Goal: Entertainment & Leisure: Consume media (video, audio)

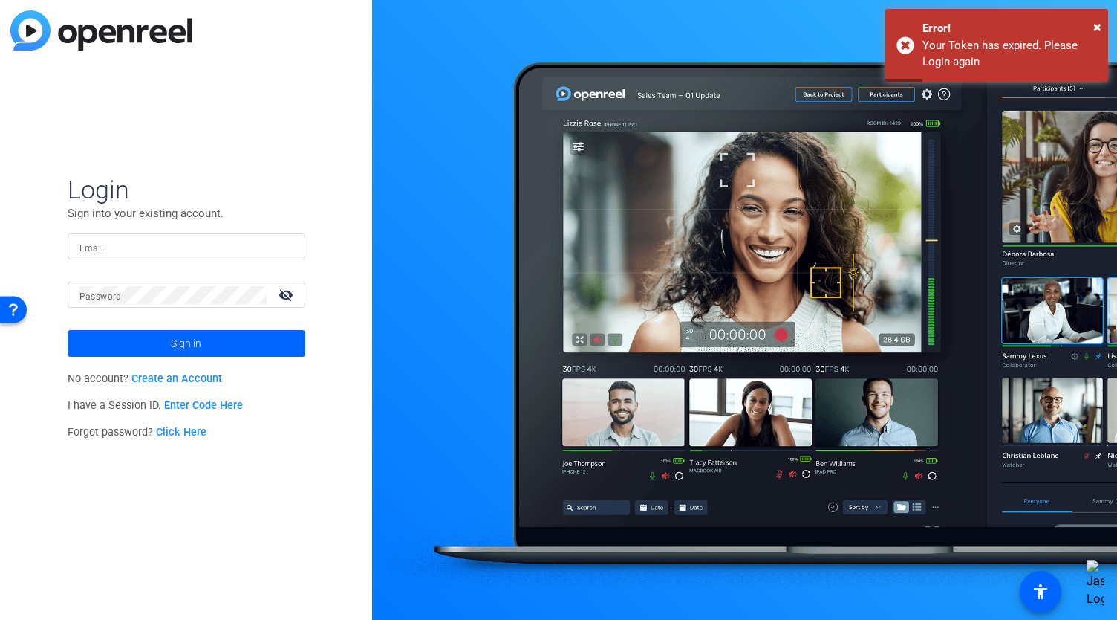
click at [110, 248] on input "Email" at bounding box center [187, 247] width 214 height 18
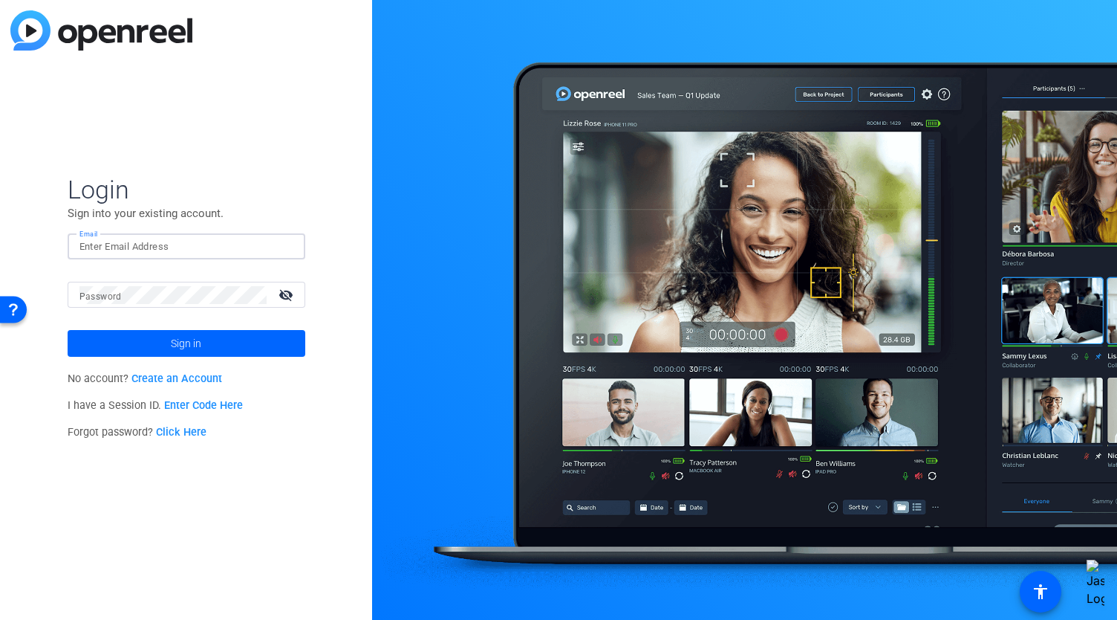
type input "[EMAIL_ADDRESS][DOMAIN_NAME]"
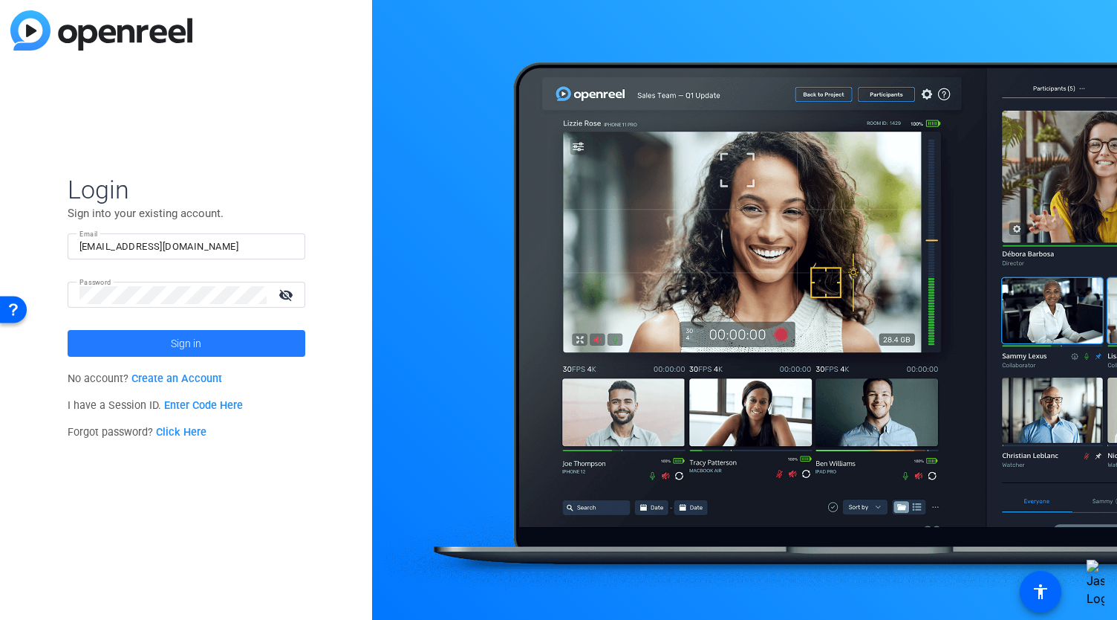
click at [259, 353] on span at bounding box center [187, 343] width 238 height 36
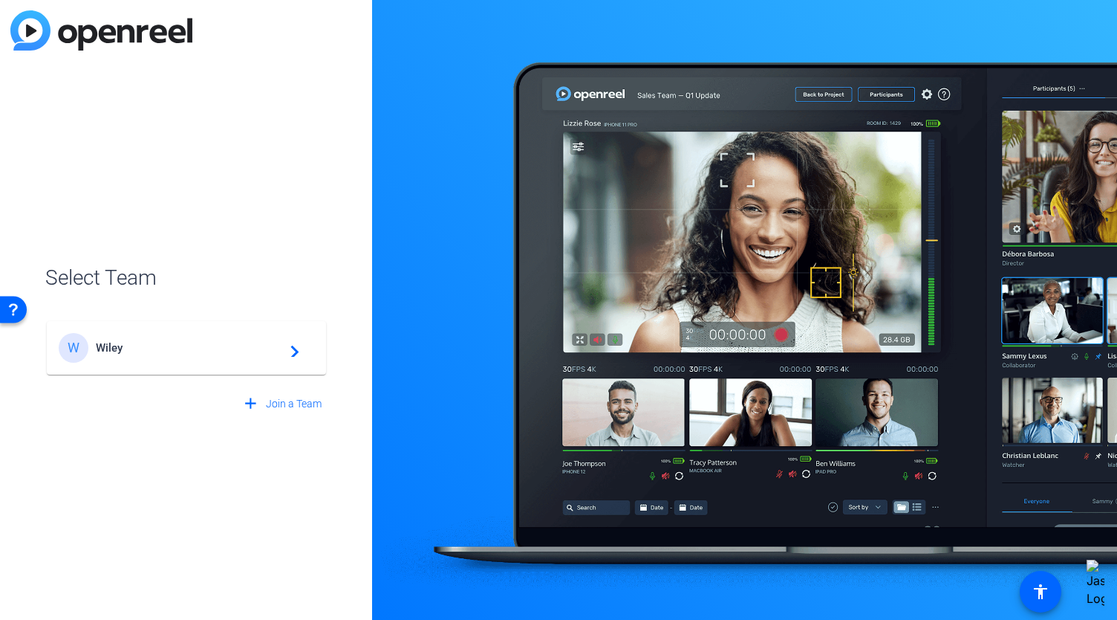
click at [259, 357] on div "W Wiley navigate_next" at bounding box center [187, 348] width 256 height 30
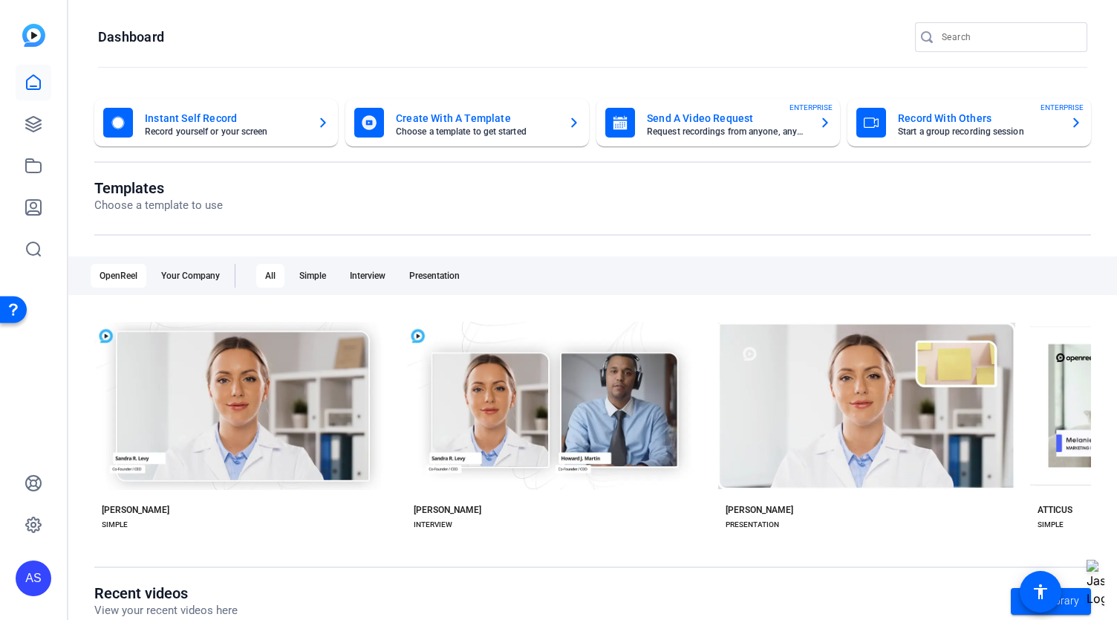
click at [981, 125] on mat-card-title "Record With Others" at bounding box center [978, 118] width 160 height 18
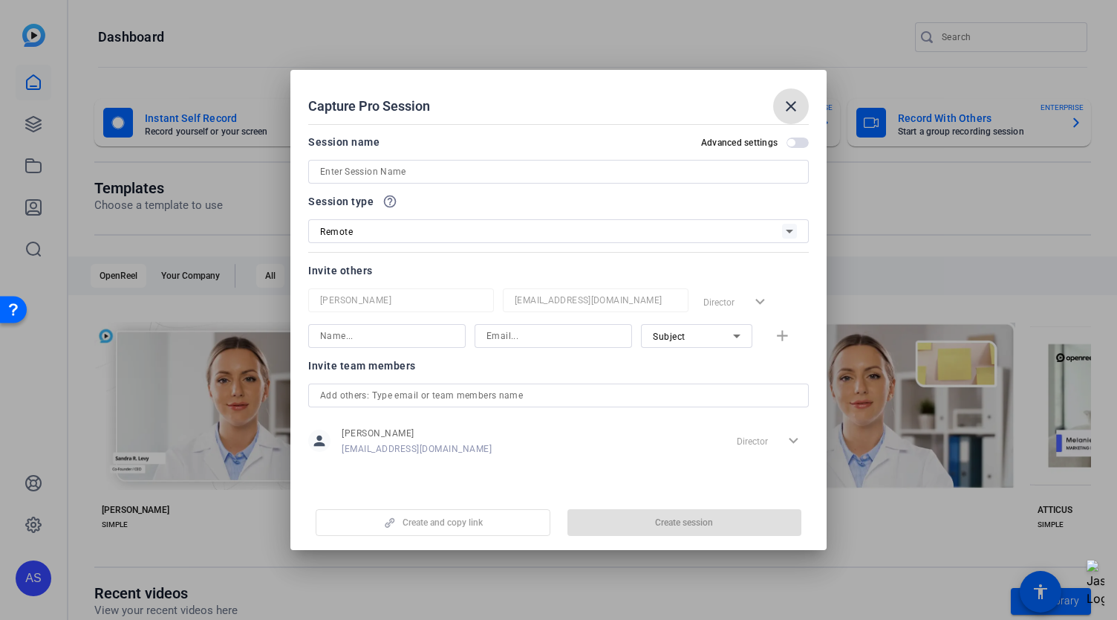
click at [413, 240] on div "Remote" at bounding box center [551, 231] width 462 height 19
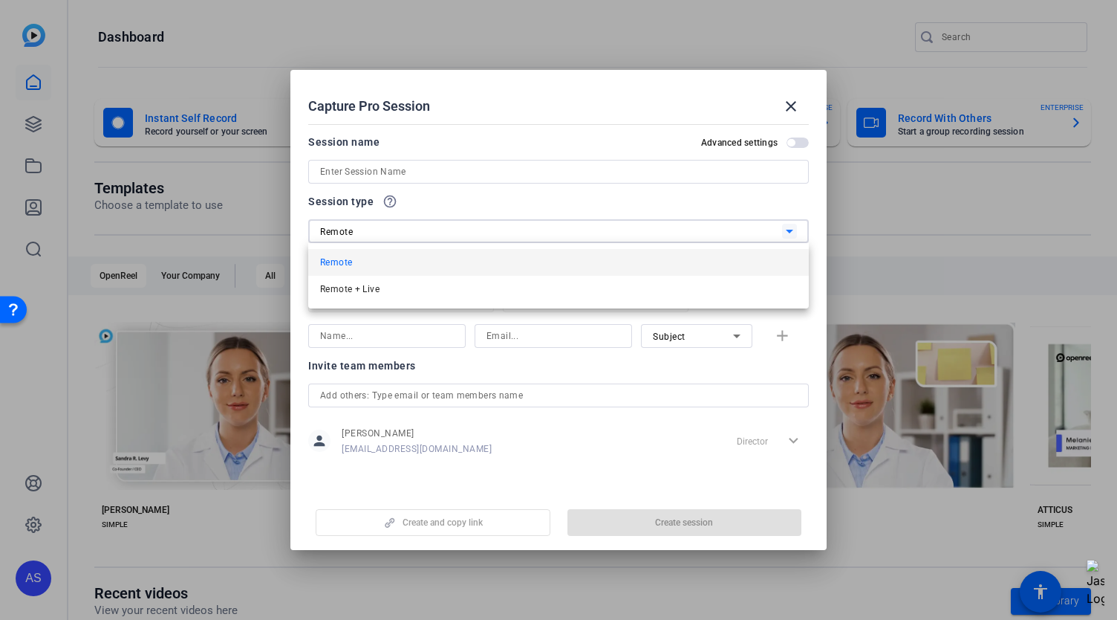
click at [413, 240] on div at bounding box center [558, 310] width 1117 height 620
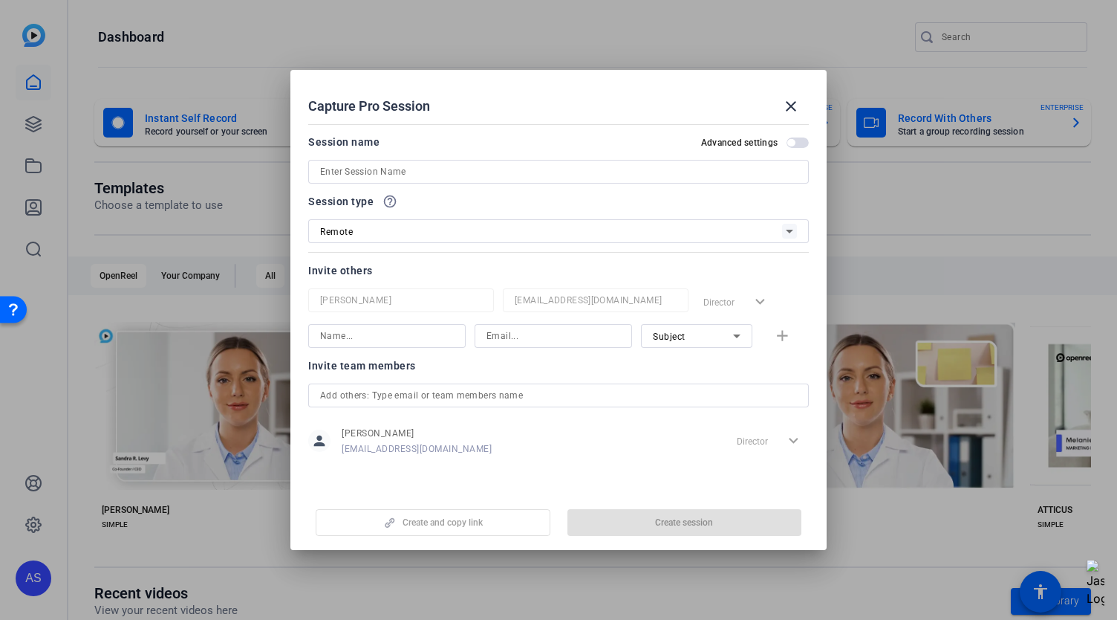
click at [435, 176] on input at bounding box center [558, 172] width 477 height 18
click at [792, 145] on div "Session name Advanced settings" at bounding box center [558, 158] width 501 height 51
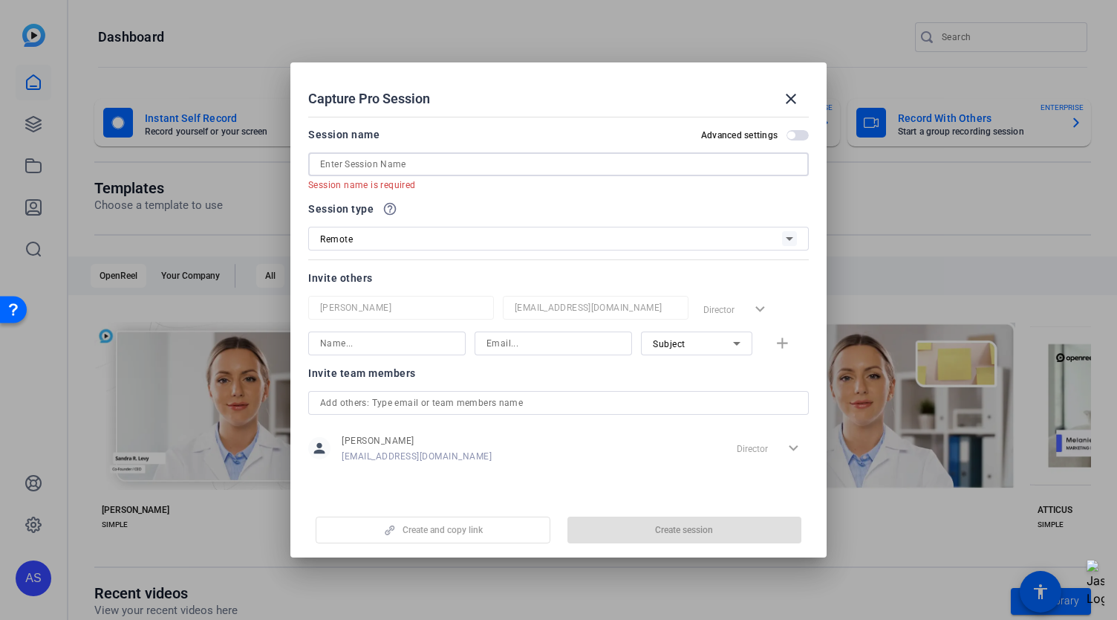
click at [505, 164] on input at bounding box center [558, 164] width 477 height 18
click at [458, 412] on div at bounding box center [558, 403] width 477 height 24
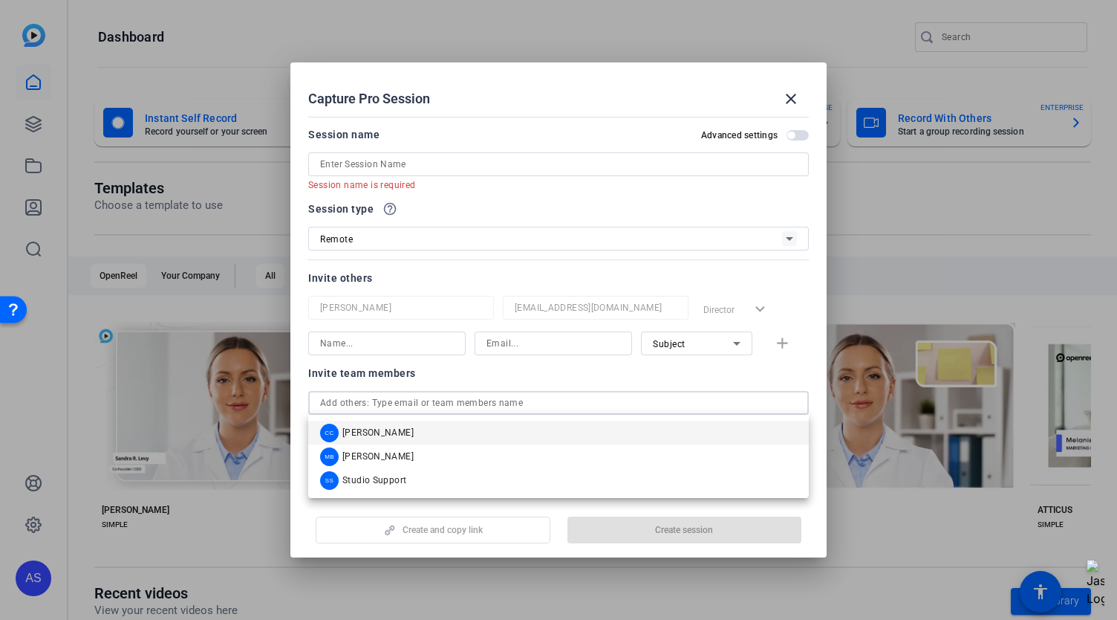
click at [465, 406] on input "text" at bounding box center [558, 403] width 477 height 18
drag, startPoint x: 461, startPoint y: 384, endPoint x: 464, endPoint y: 370, distance: 14.3
click at [461, 384] on div "Invite team members person [PERSON_NAME] [PERSON_NAME][EMAIL_ADDRESS][PERSON_NA…" at bounding box center [558, 422] width 501 height 117
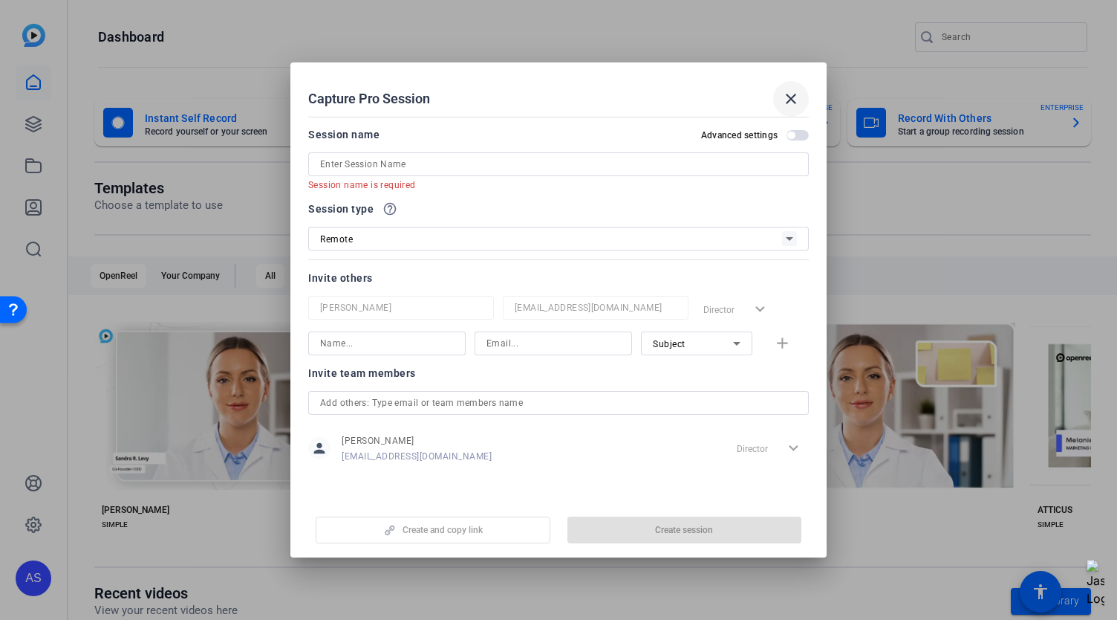
click at [786, 102] on mat-icon "close" at bounding box center [791, 99] width 18 height 18
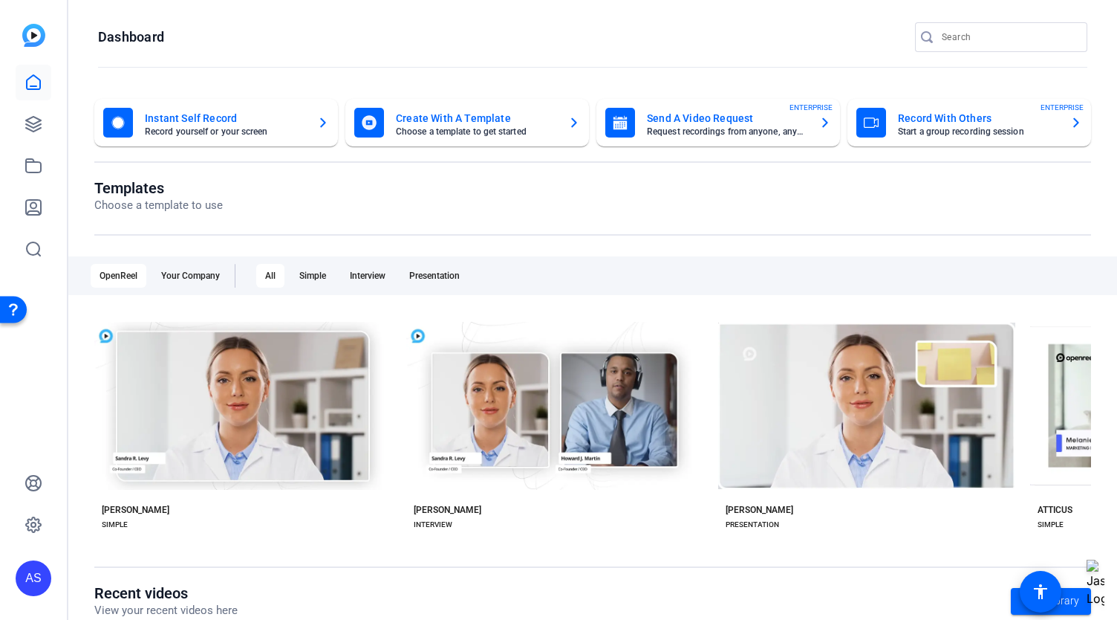
click at [914, 125] on mat-card-title "Record With Others" at bounding box center [978, 118] width 160 height 18
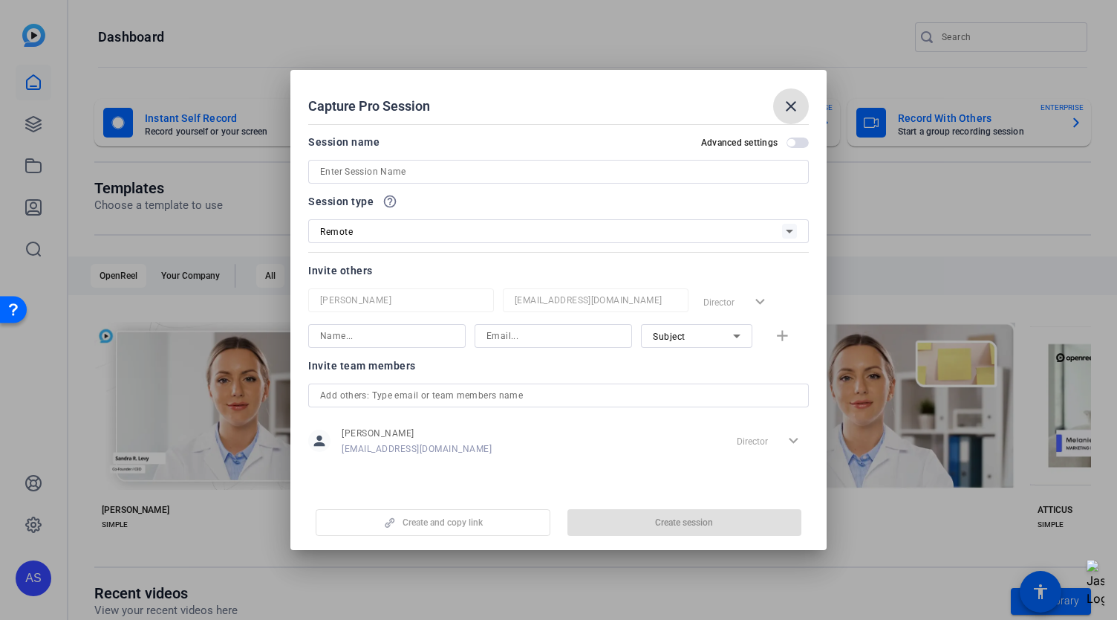
click at [406, 173] on input at bounding box center [558, 172] width 477 height 18
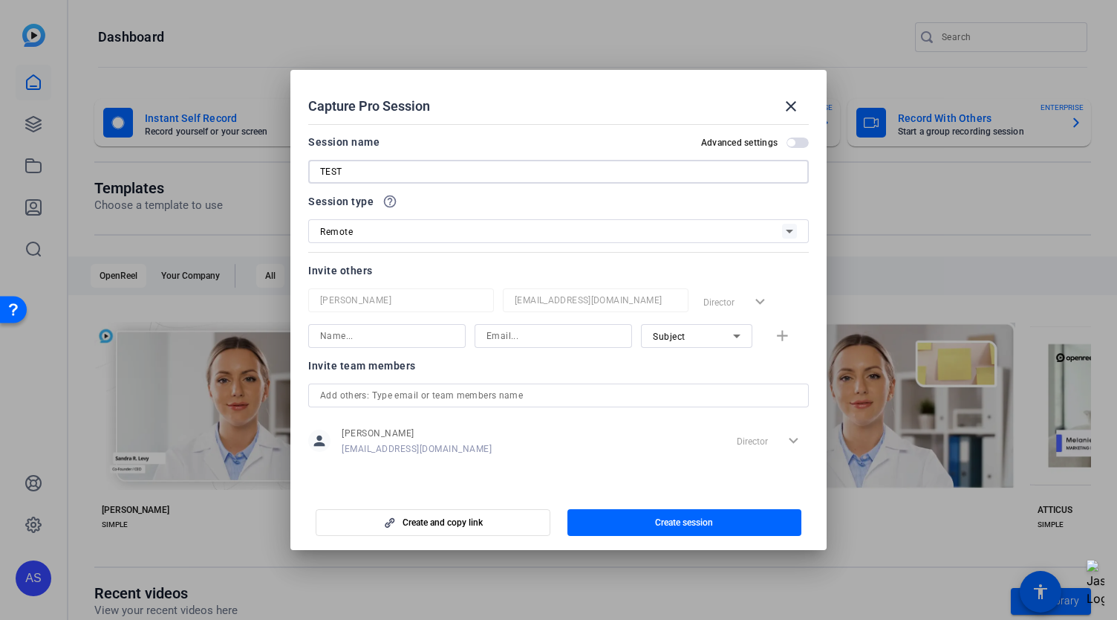
type input "TEST"
click at [363, 335] on input at bounding box center [387, 336] width 134 height 18
click at [362, 336] on input at bounding box center [387, 336] width 134 height 18
type input "W"
type input "[EMAIL_ADDRESS][DOMAIN_NAME]"
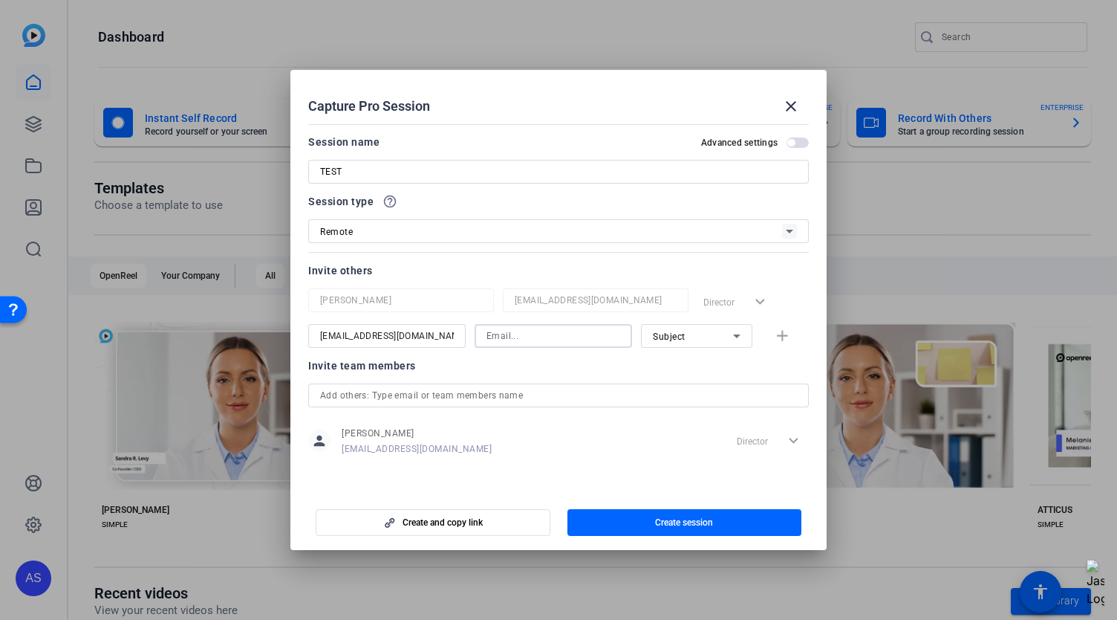
click at [362, 336] on input "[EMAIL_ADDRESS][DOMAIN_NAME]" at bounding box center [387, 336] width 134 height 18
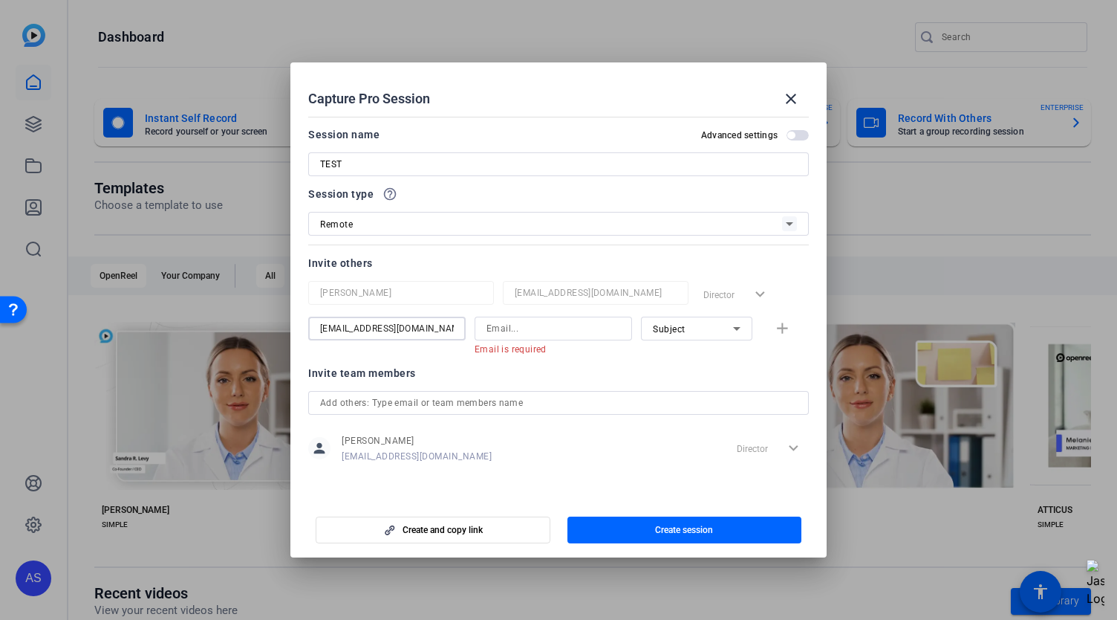
click at [362, 336] on input "[EMAIL_ADDRESS][DOMAIN_NAME]" at bounding box center [387, 328] width 134 height 18
click at [574, 329] on input at bounding box center [554, 328] width 134 height 18
paste input "[EMAIL_ADDRESS][DOMAIN_NAME]"
type input "[EMAIL_ADDRESS][DOMAIN_NAME]"
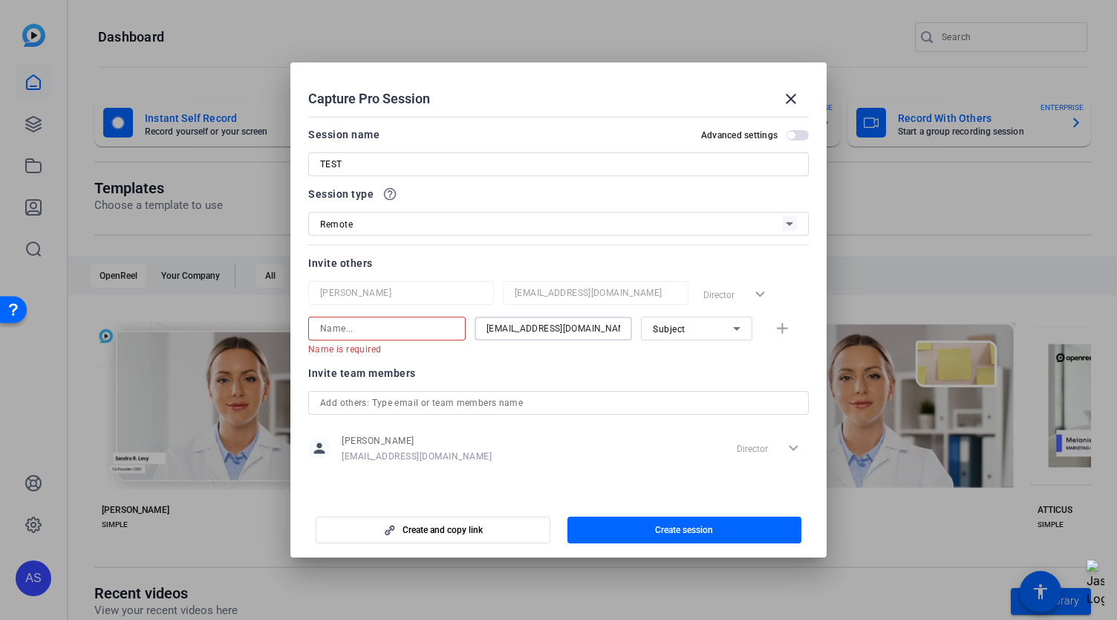
click at [410, 327] on input at bounding box center [387, 328] width 134 height 18
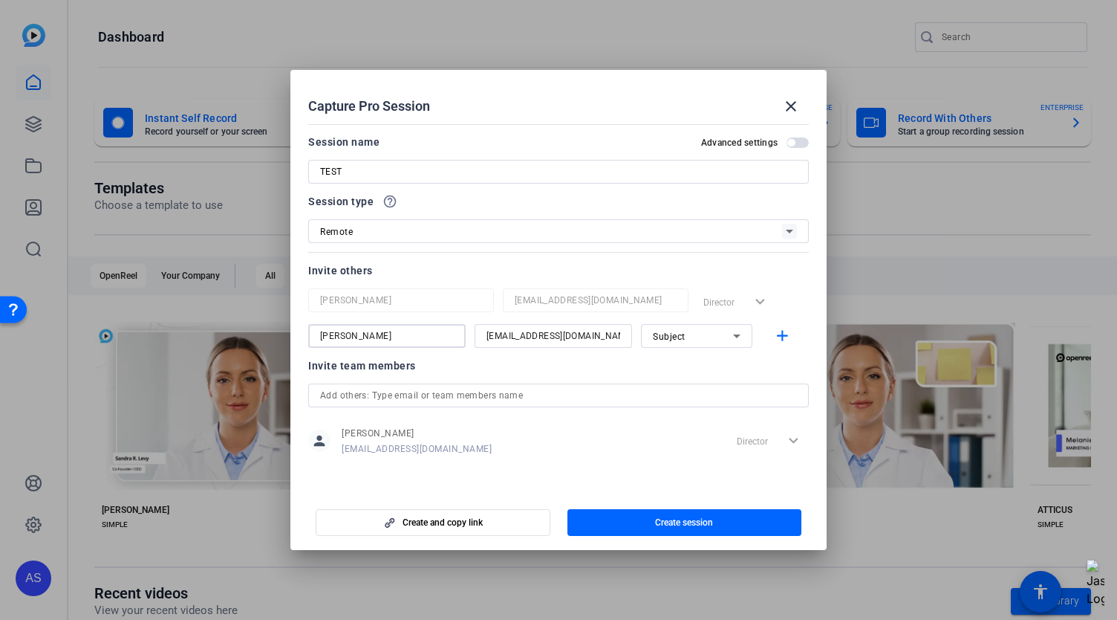
type input "[PERSON_NAME]"
click at [672, 335] on span "Subject" at bounding box center [669, 336] width 33 height 10
click at [672, 335] on div at bounding box center [558, 310] width 1117 height 620
click at [424, 406] on div at bounding box center [558, 395] width 477 height 24
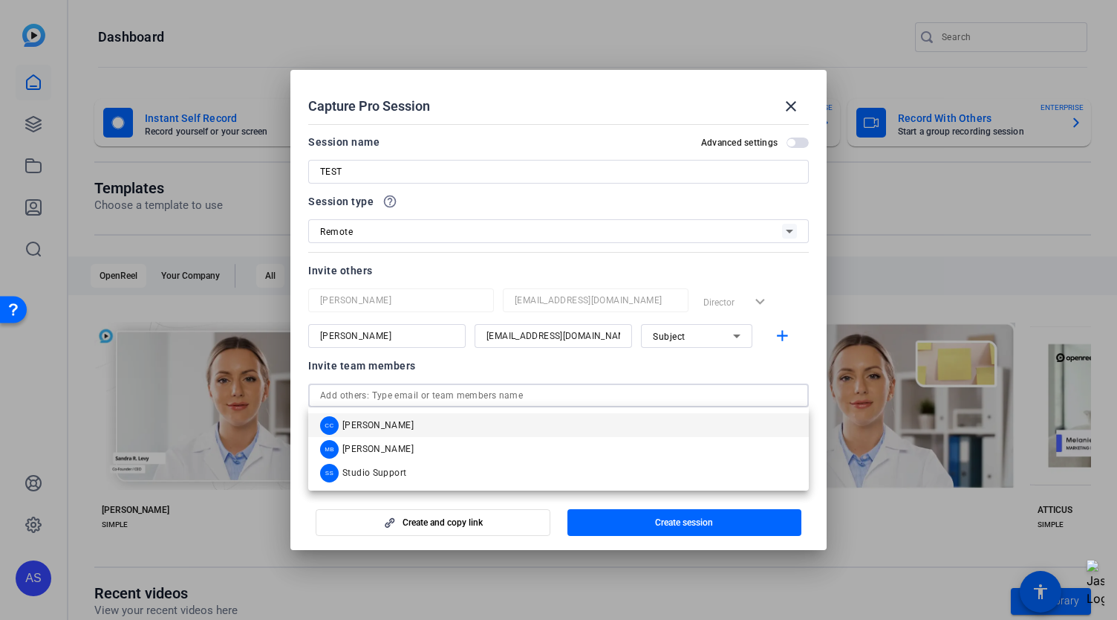
click at [428, 397] on input "text" at bounding box center [558, 395] width 477 height 18
click at [441, 157] on div "Session name Advanced settings TEST" at bounding box center [558, 158] width 501 height 51
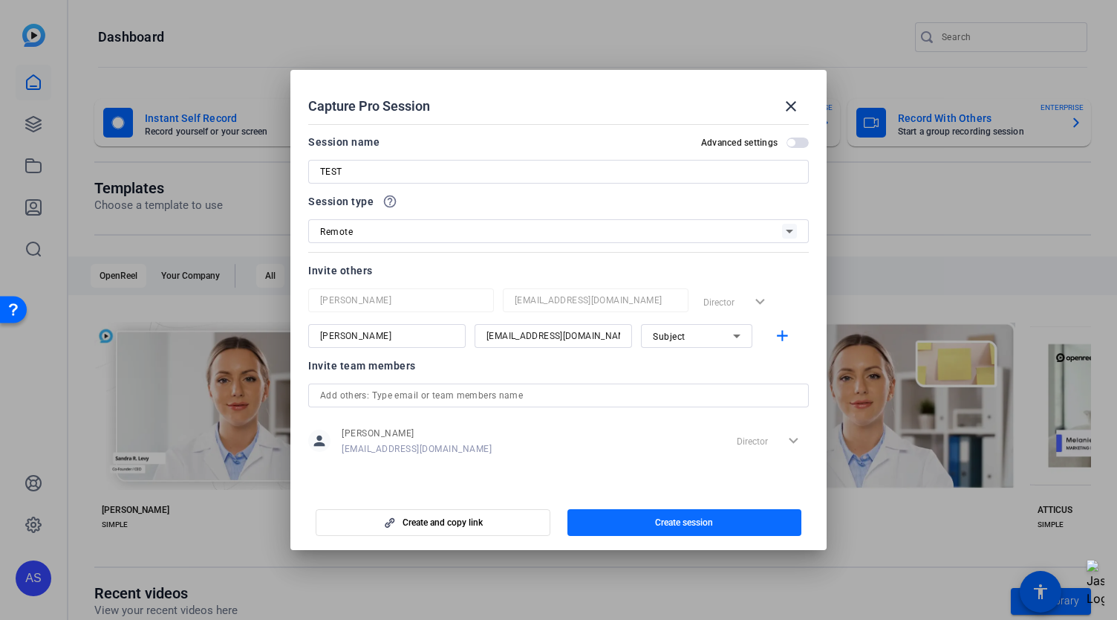
click at [645, 524] on span "button" at bounding box center [685, 522] width 235 height 36
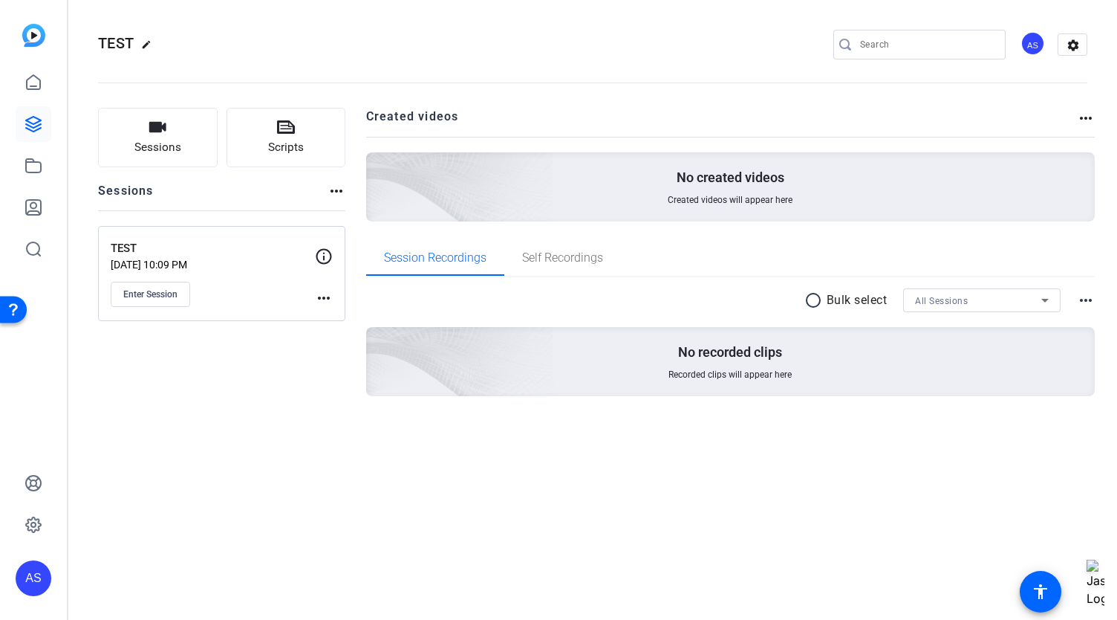
click at [324, 302] on mat-icon "more_horiz" at bounding box center [324, 298] width 18 height 18
click at [237, 337] on div at bounding box center [558, 310] width 1117 height 620
click at [314, 294] on div "TEST [DATE] 10:09 PM Enter Session more_horiz" at bounding box center [221, 273] width 247 height 95
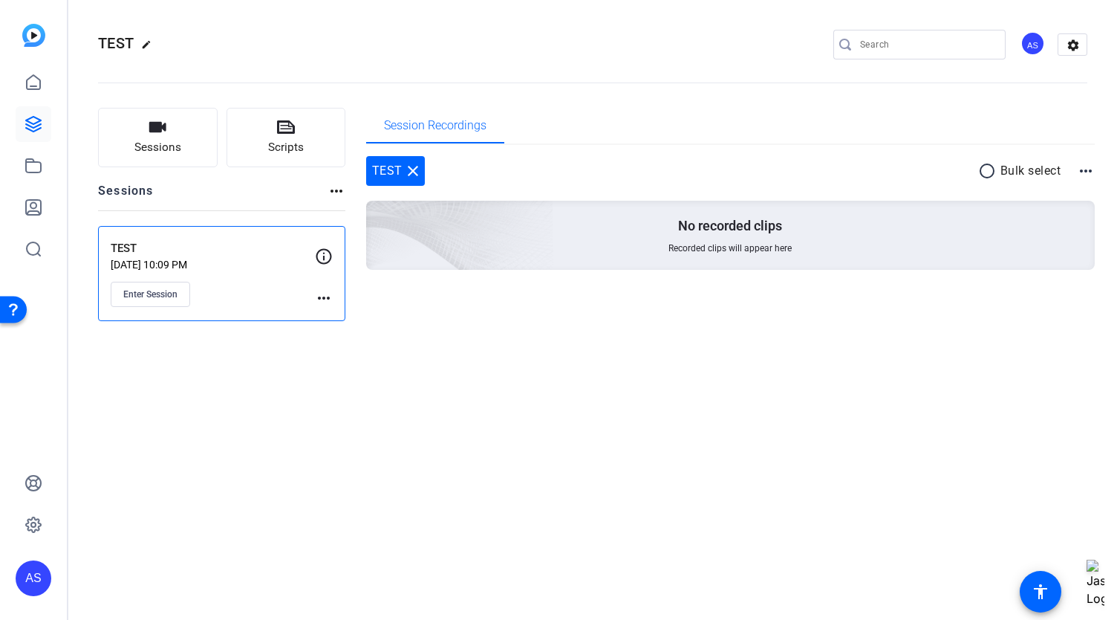
click at [319, 293] on mat-icon "more_horiz" at bounding box center [324, 298] width 18 height 18
click at [275, 328] on div at bounding box center [558, 310] width 1117 height 620
click at [175, 149] on span "Sessions" at bounding box center [157, 147] width 47 height 17
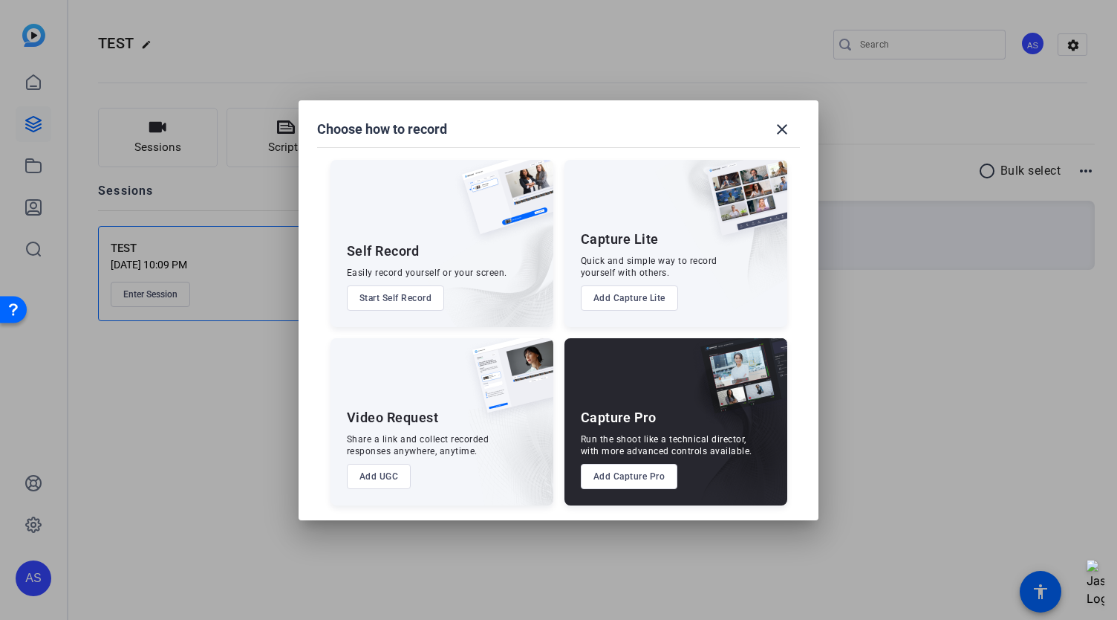
click at [635, 296] on button "Add Capture Lite" at bounding box center [629, 297] width 97 height 25
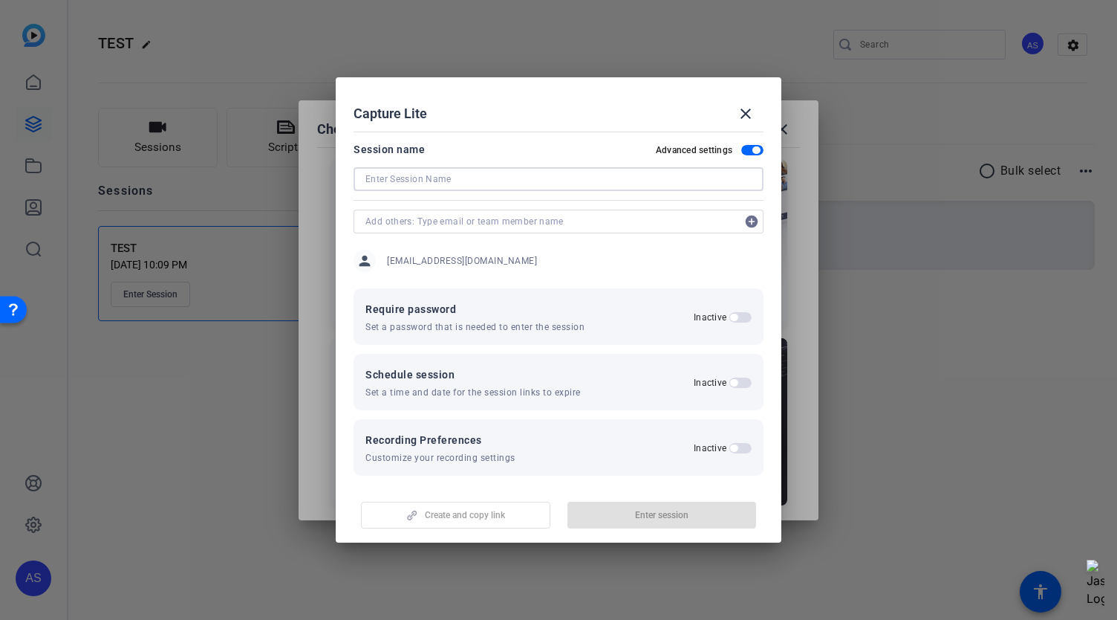
click at [538, 176] on input at bounding box center [559, 179] width 386 height 18
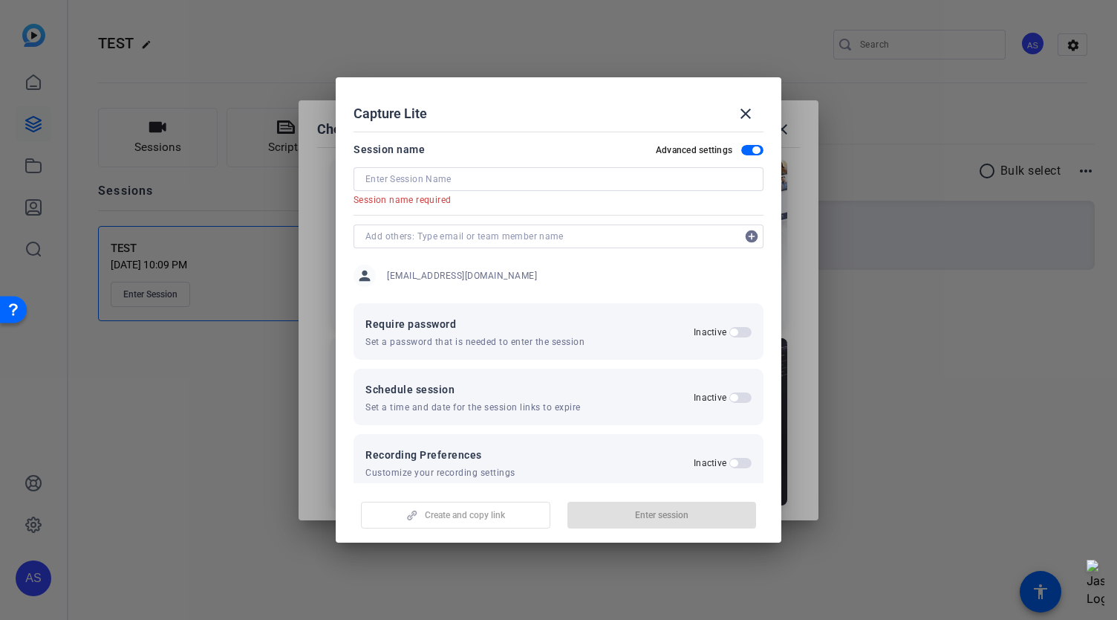
click at [528, 207] on div "Session name required" at bounding box center [559, 199] width 410 height 16
click at [529, 217] on form "Session name Advanced settings Session name required add_circle person [EMAIL_A…" at bounding box center [559, 379] width 410 height 478
click at [747, 118] on mat-icon "close" at bounding box center [746, 114] width 18 height 18
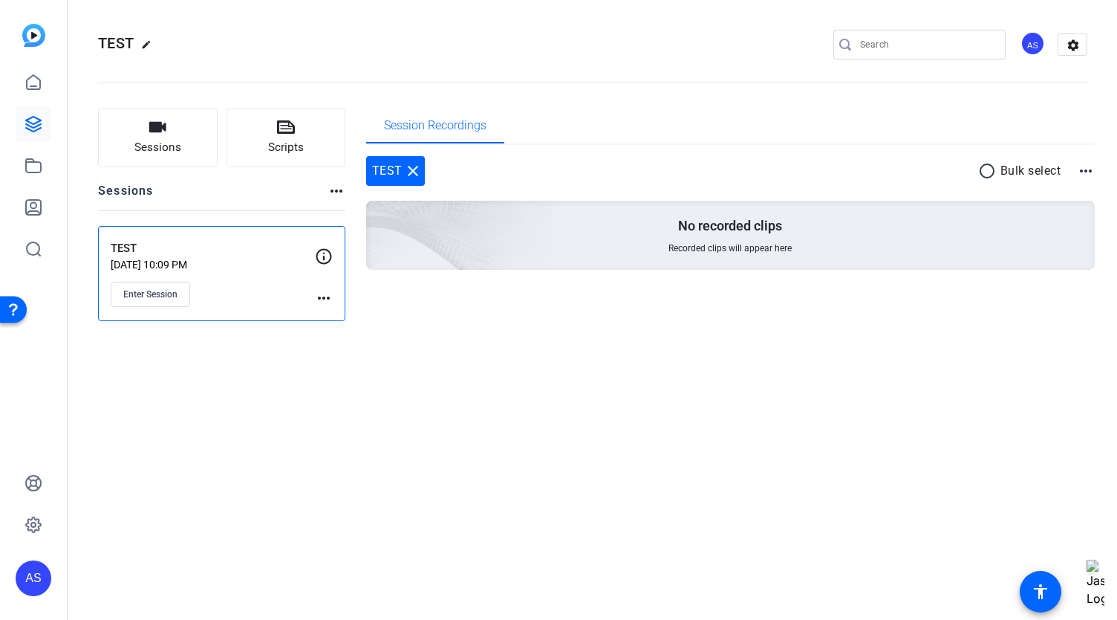
click at [325, 303] on mat-icon "more_horiz" at bounding box center [324, 298] width 18 height 18
click at [337, 319] on span "Edit Session" at bounding box center [361, 319] width 68 height 18
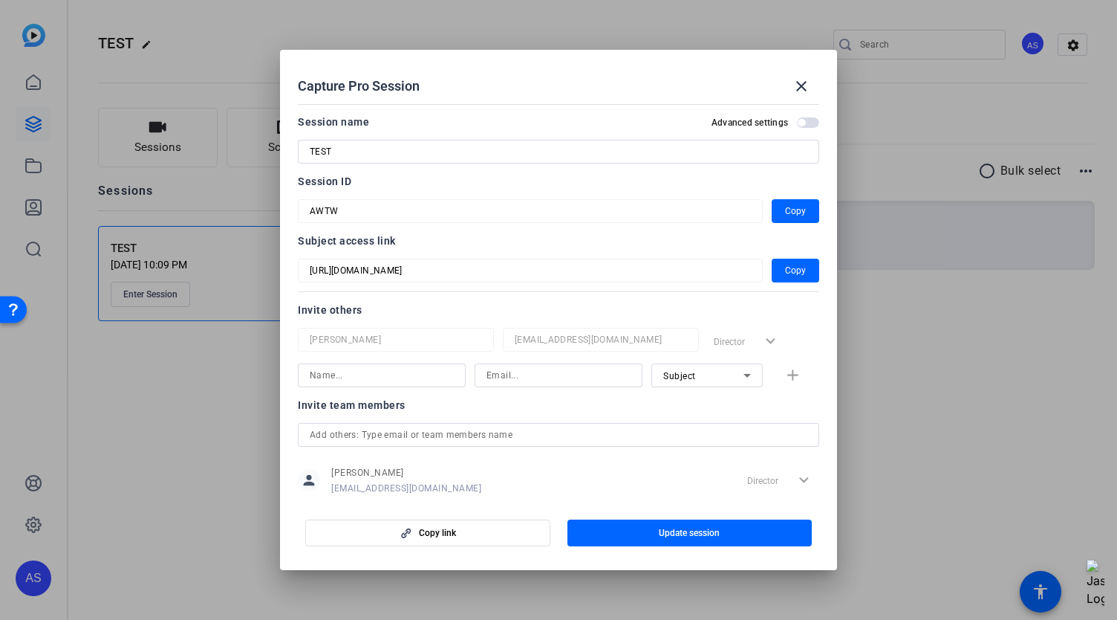
click at [799, 126] on span "button" at bounding box center [808, 122] width 22 height 10
click at [808, 124] on span "button" at bounding box center [811, 122] width 7 height 7
click at [801, 86] on mat-icon "close" at bounding box center [802, 86] width 18 height 18
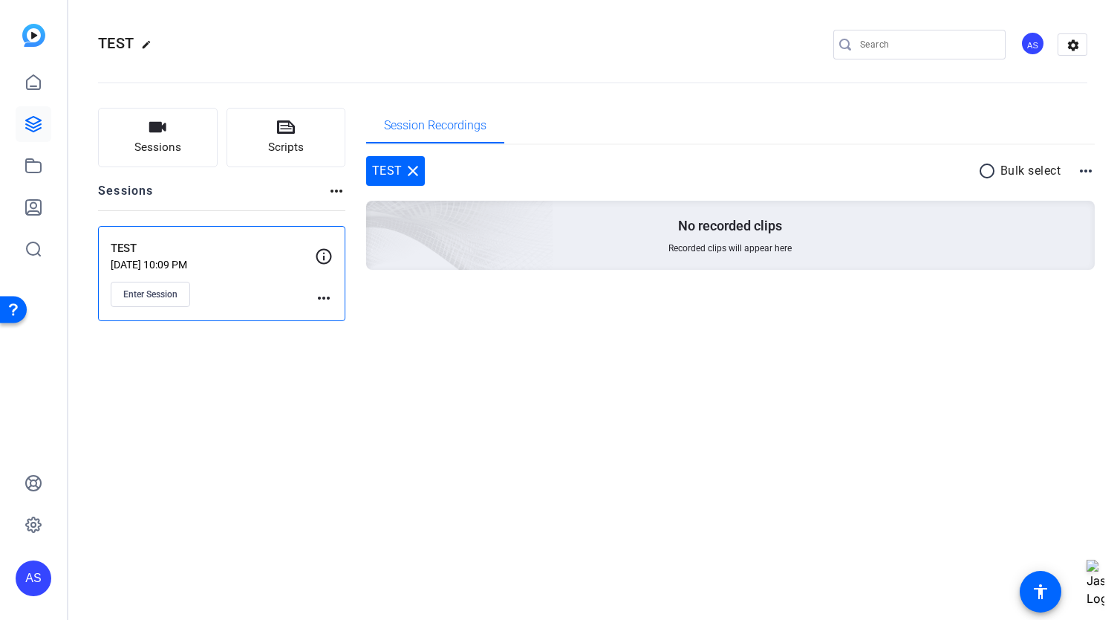
click at [325, 297] on mat-icon "more_horiz" at bounding box center [324, 298] width 18 height 18
click at [952, 46] on div at bounding box center [558, 310] width 1117 height 620
click at [952, 46] on input "Search" at bounding box center [927, 45] width 134 height 18
type input "capture light"
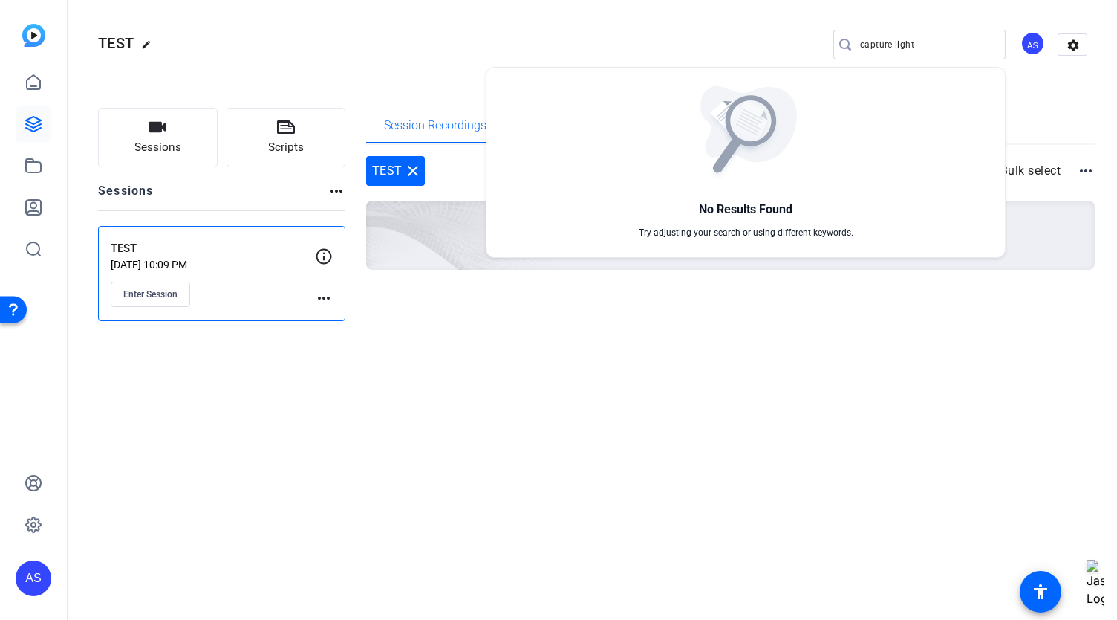
click at [254, 69] on div at bounding box center [558, 310] width 1117 height 620
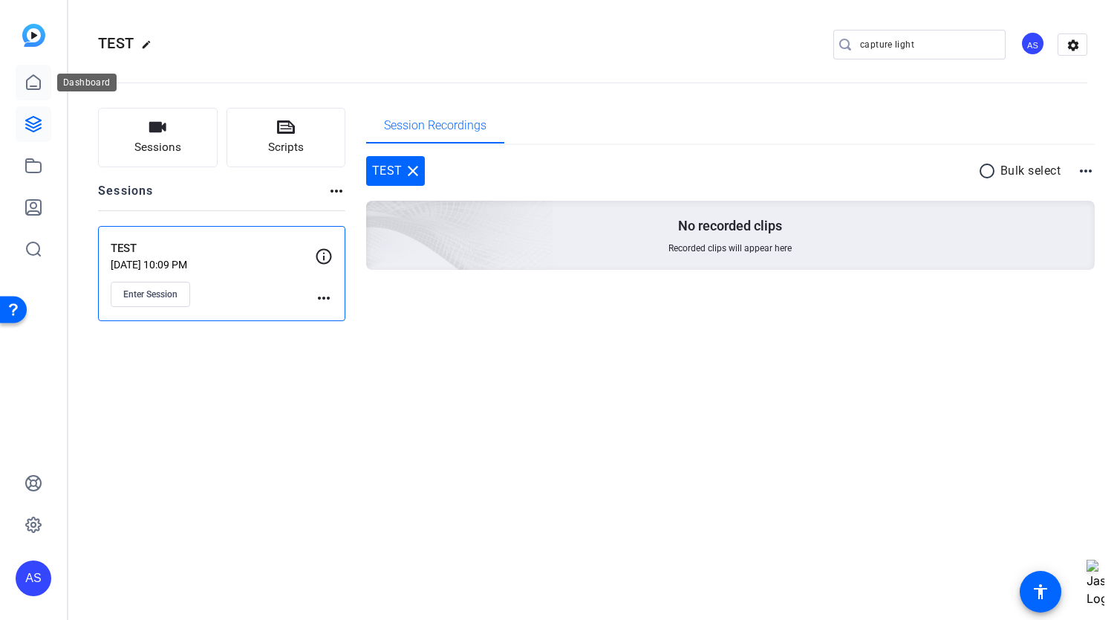
click at [31, 88] on icon at bounding box center [34, 83] width 18 height 18
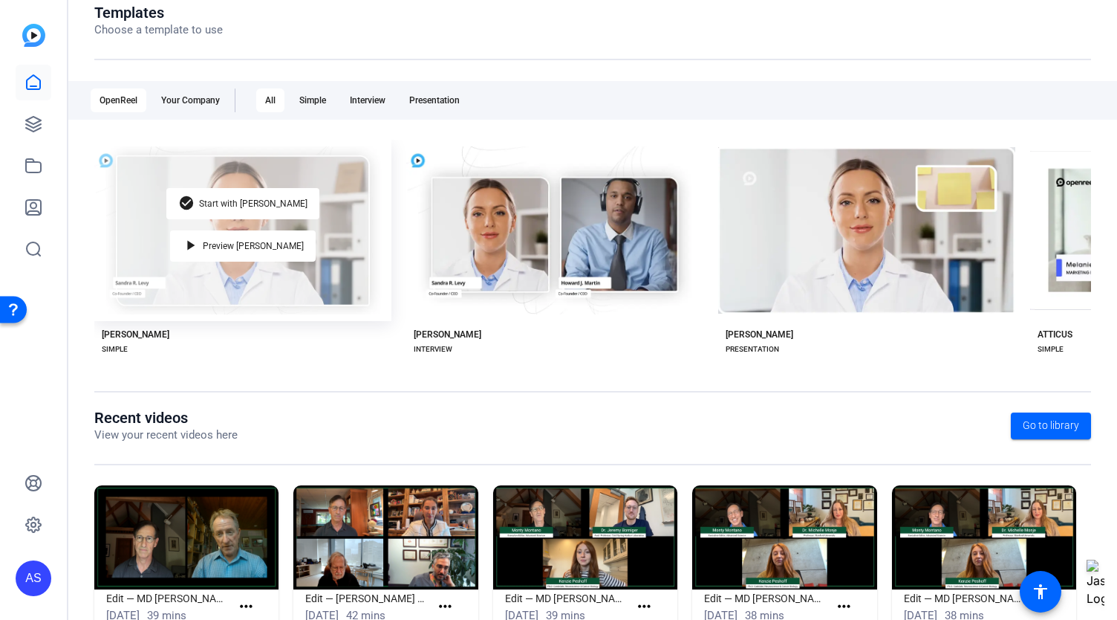
scroll to position [224, 0]
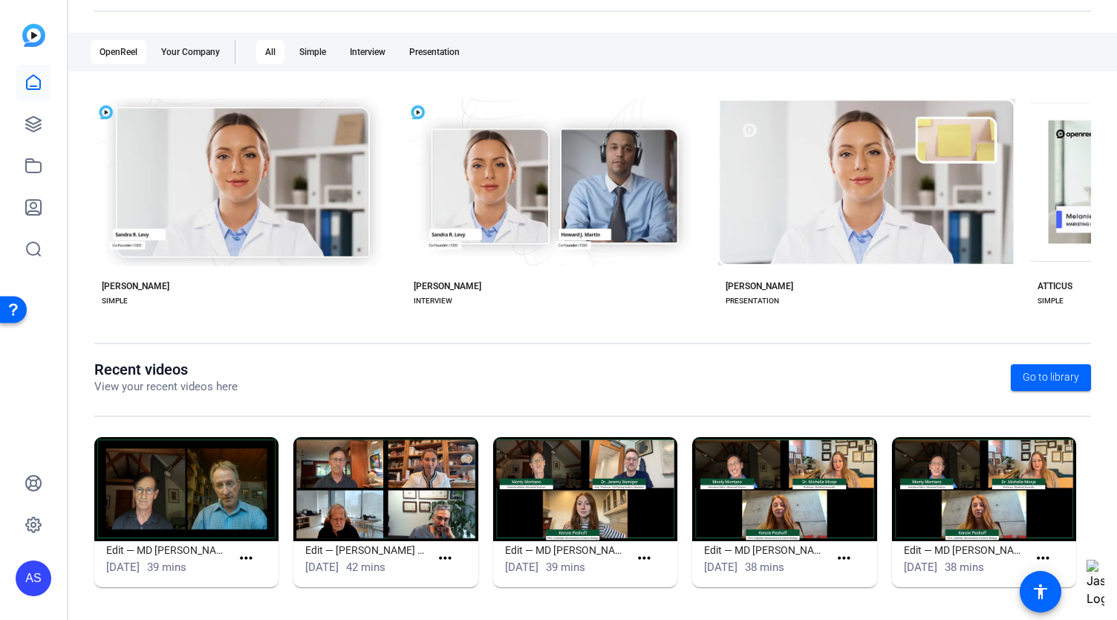
click at [205, 525] on img at bounding box center [186, 489] width 184 height 104
click at [244, 559] on mat-icon "more_horiz" at bounding box center [246, 558] width 19 height 19
click at [250, 580] on span "View" at bounding box center [276, 579] width 59 height 18
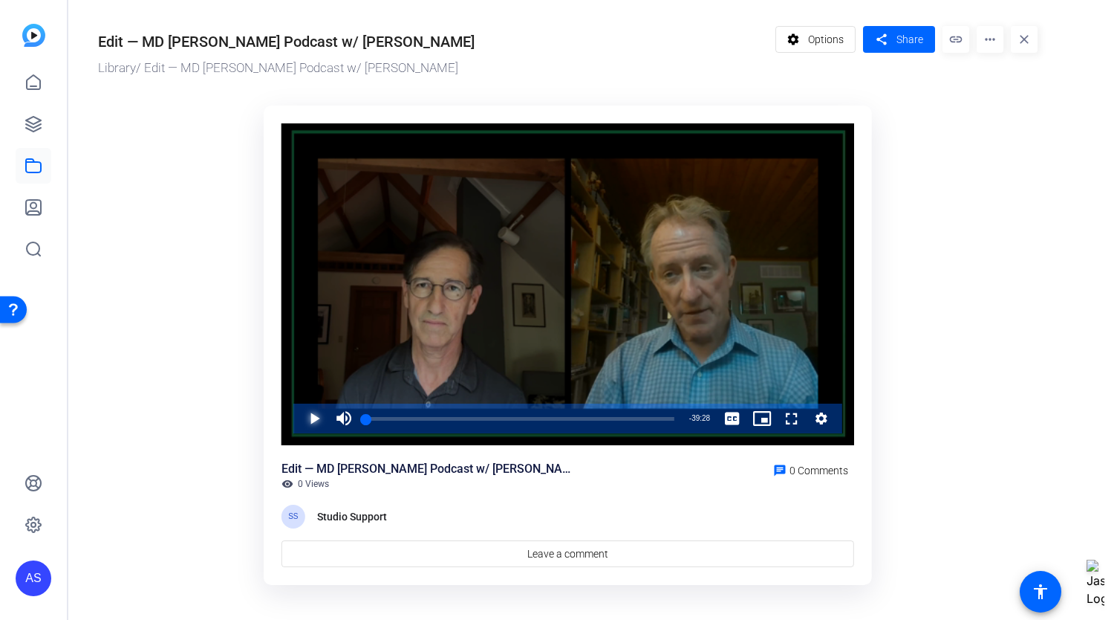
click at [299, 418] on span "Video Player" at bounding box center [299, 418] width 0 height 30
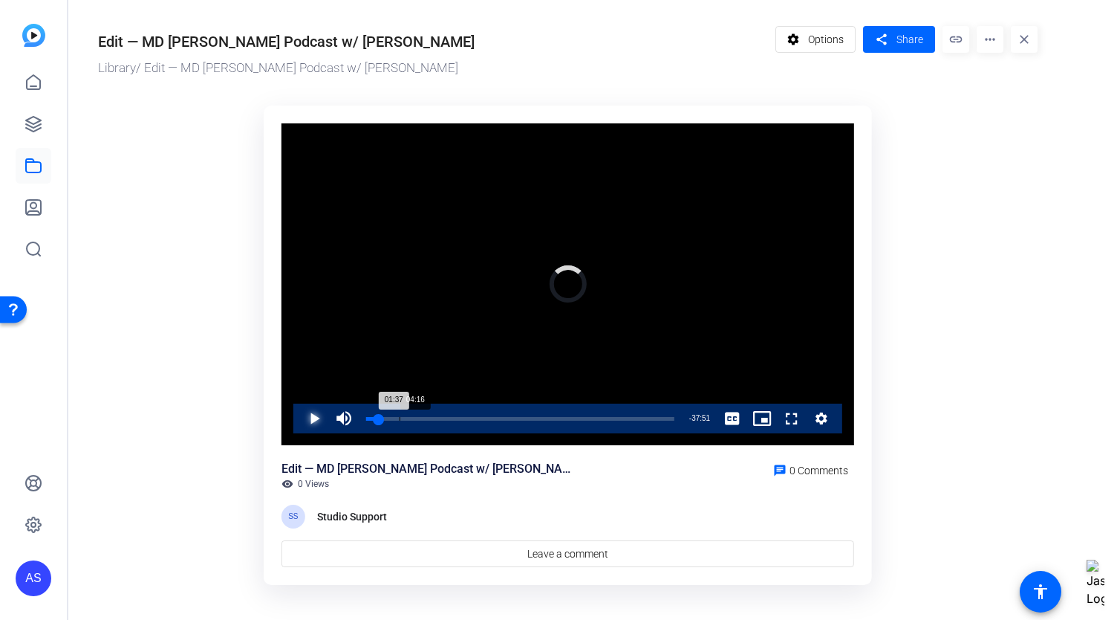
drag, startPoint x: 377, startPoint y: 424, endPoint x: 400, endPoint y: 425, distance: 23.0
click at [400, 421] on div "Loaded : 0.00% 04:16 01:37" at bounding box center [520, 419] width 308 height 4
drag, startPoint x: 402, startPoint y: 420, endPoint x: 428, endPoint y: 417, distance: 26.2
click at [428, 417] on div "Loaded : 0.00% 07:53 04:39" at bounding box center [520, 419] width 308 height 4
drag, startPoint x: 428, startPoint y: 417, endPoint x: 465, endPoint y: 417, distance: 37.1
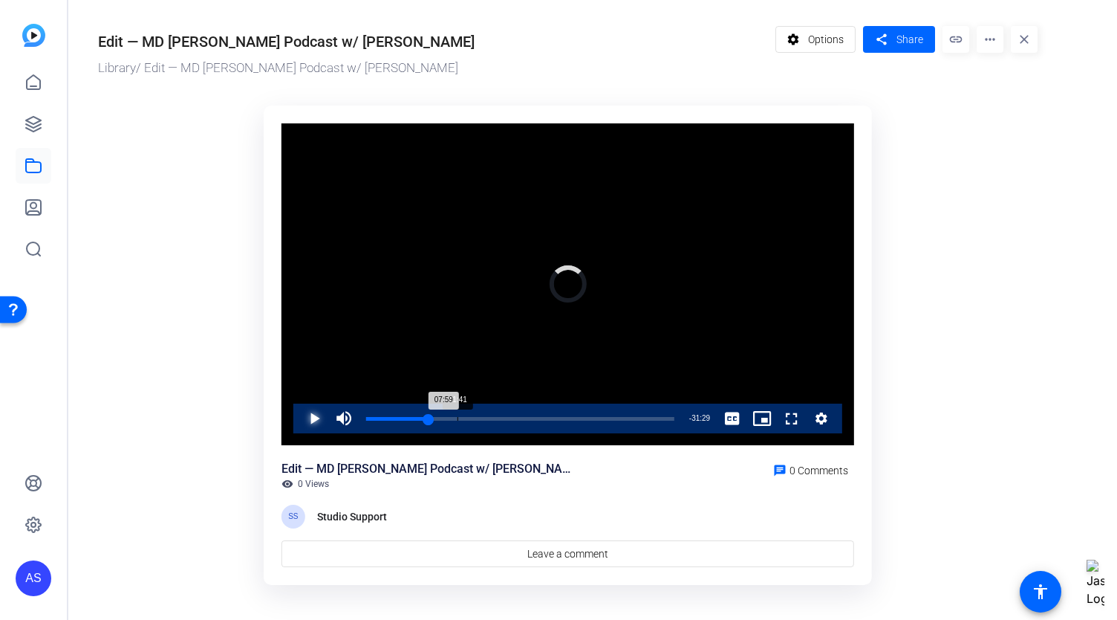
click at [465, 417] on div "Loaded : 0.00% 11:41 07:59" at bounding box center [520, 419] width 308 height 4
drag, startPoint x: 465, startPoint y: 417, endPoint x: 618, endPoint y: 418, distance: 153.1
click at [619, 418] on div "Loaded : 0.00% 32:20 12:39" at bounding box center [520, 419] width 308 height 4
drag, startPoint x: 623, startPoint y: 424, endPoint x: 642, endPoint y: 425, distance: 19.3
click at [642, 421] on div "Loaded : 0.00% 34:02 33:39" at bounding box center [522, 419] width 313 height 4
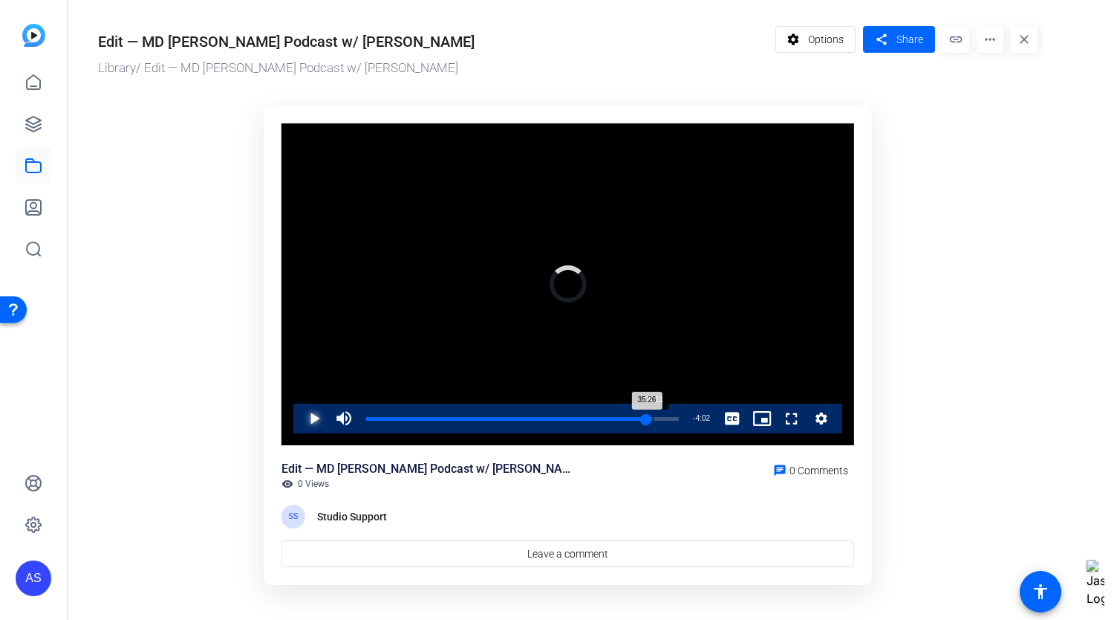
drag, startPoint x: 643, startPoint y: 424, endPoint x: 658, endPoint y: 424, distance: 14.9
click at [658, 421] on div "Loaded : 0.00% 36:11 35:26" at bounding box center [522, 419] width 313 height 4
drag, startPoint x: 655, startPoint y: 421, endPoint x: 679, endPoint y: 421, distance: 24.5
click at [679, 421] on div "Loaded : 0.00% 39:28 36:28" at bounding box center [523, 418] width 328 height 30
drag, startPoint x: 679, startPoint y: 421, endPoint x: 431, endPoint y: 439, distance: 248.8
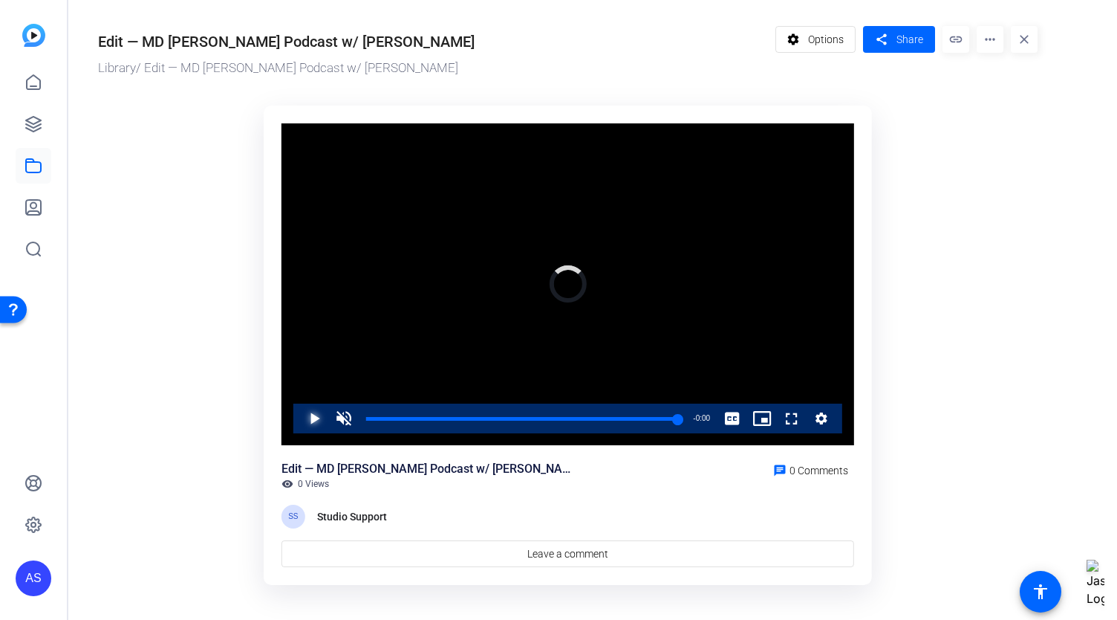
click at [431, 439] on div "Video Player is loading. Play Video Play Unmute 0% Current Time 39:28 / Duratio…" at bounding box center [568, 284] width 573 height 322
drag, startPoint x: 669, startPoint y: 420, endPoint x: 356, endPoint y: 423, distance: 312.8
click at [356, 423] on div "Play Unmute 0% Current Time 2:11 / Duration 39:28 Loaded : 0.00% 00:00 02:11 St…" at bounding box center [567, 418] width 549 height 30
click at [299, 418] on span "Video Player" at bounding box center [299, 418] width 0 height 30
drag, startPoint x: 371, startPoint y: 417, endPoint x: 383, endPoint y: 417, distance: 12.6
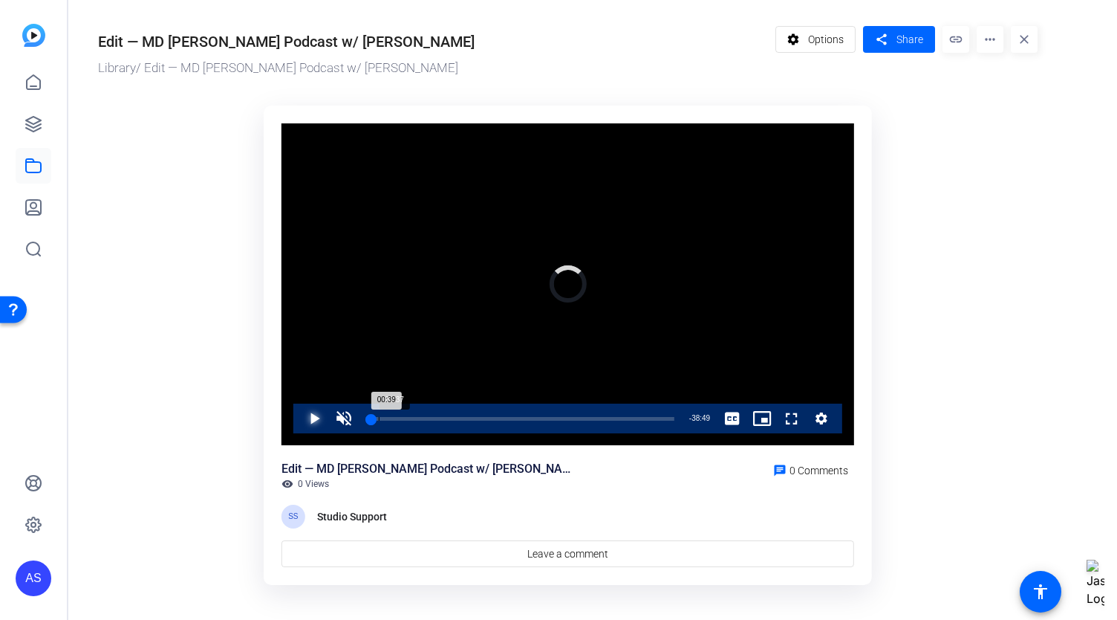
click at [383, 417] on div "Loaded : 0.00% 01:37 00:39" at bounding box center [520, 419] width 308 height 4
click at [339, 415] on span "Video Player" at bounding box center [344, 418] width 30 height 30
drag, startPoint x: 389, startPoint y: 421, endPoint x: 354, endPoint y: 416, distance: 36.0
click at [354, 416] on div "Play Unmute 0% Current Time 2:34 / Duration 39:28 Loaded : 8.44% 01:42 02:22 St…" at bounding box center [567, 418] width 549 height 30
drag, startPoint x: 367, startPoint y: 421, endPoint x: 374, endPoint y: 420, distance: 7.6
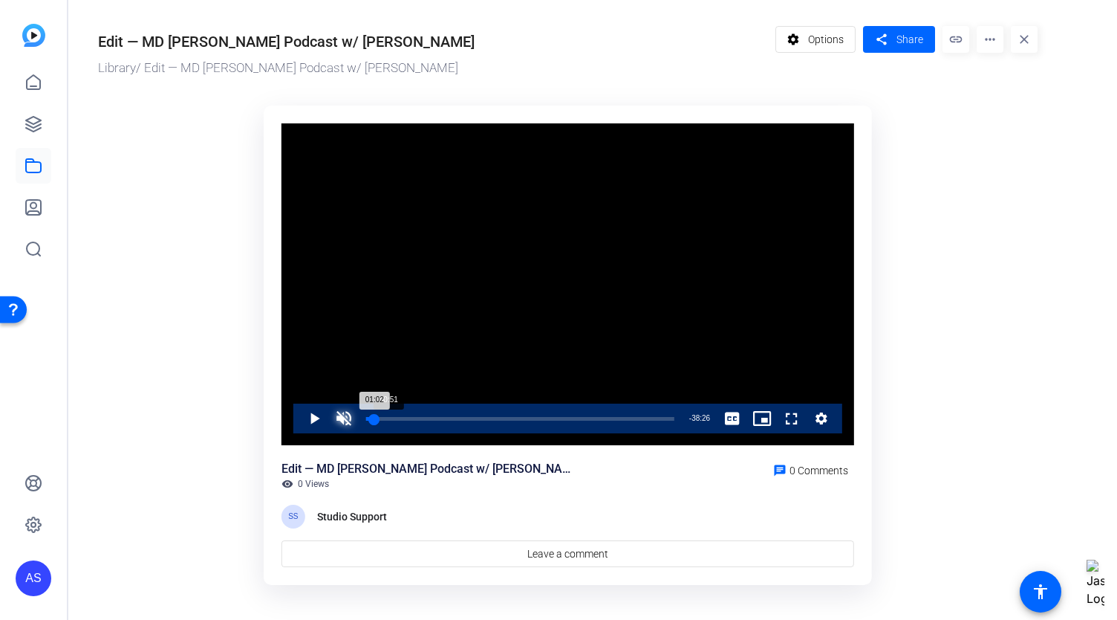
click at [374, 420] on div "01:02" at bounding box center [370, 419] width 8 height 4
click at [369, 421] on div "00:22" at bounding box center [367, 419] width 3 height 4
click at [299, 425] on span "Video Player" at bounding box center [299, 418] width 0 height 30
click at [345, 417] on span "Video Player" at bounding box center [344, 418] width 30 height 30
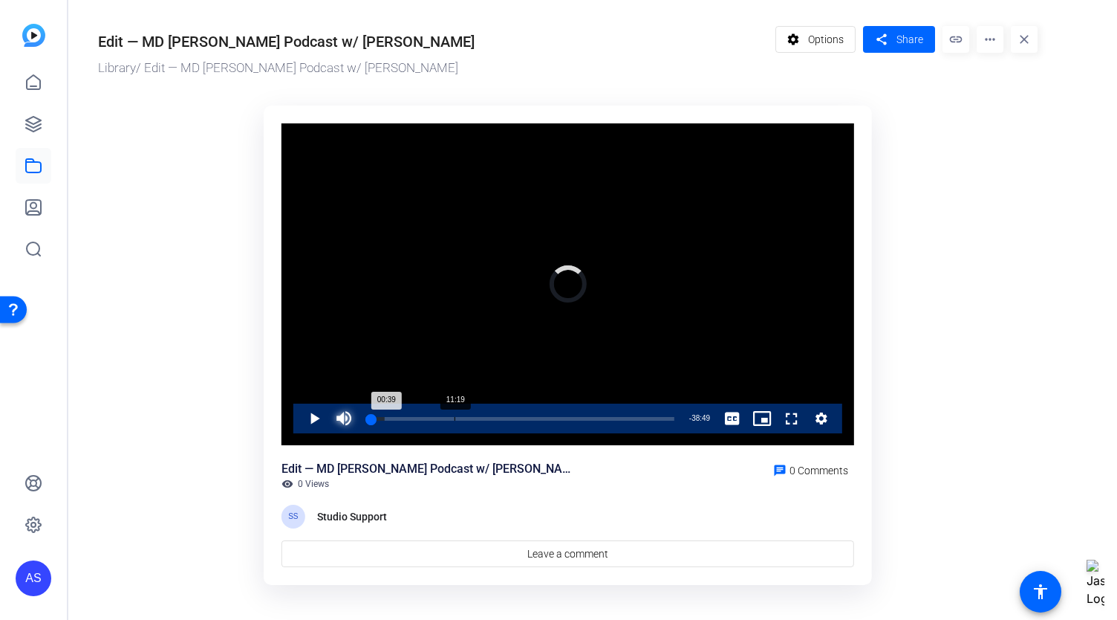
drag, startPoint x: 371, startPoint y: 421, endPoint x: 522, endPoint y: 415, distance: 150.9
click at [522, 415] on div "Loaded : 5.94% 11:19 00:39" at bounding box center [520, 418] width 323 height 30
drag, startPoint x: 528, startPoint y: 423, endPoint x: 585, endPoint y: 429, distance: 58.3
click at [585, 421] on div "Loaded : 0.00% 28:03 21:07" at bounding box center [520, 419] width 308 height 4
drag, startPoint x: 585, startPoint y: 424, endPoint x: 360, endPoint y: 430, distance: 225.9
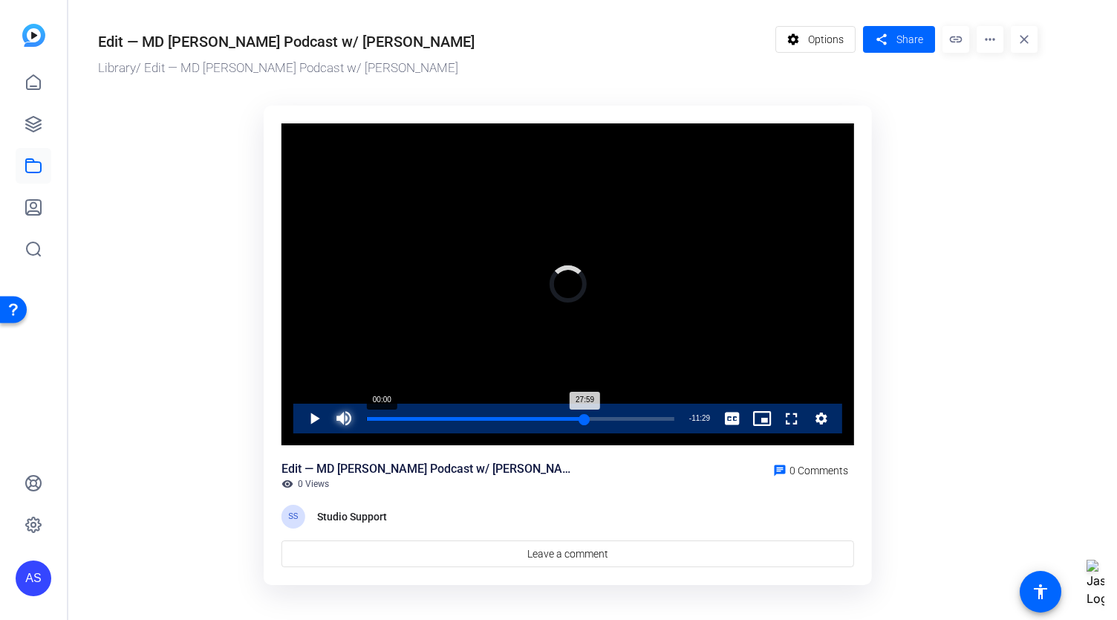
click at [360, 430] on div "Loaded : 0.00% 00:00 27:59" at bounding box center [520, 418] width 323 height 30
click at [299, 417] on span "Video Player" at bounding box center [299, 418] width 0 height 30
